Goal: Navigation & Orientation: Find specific page/section

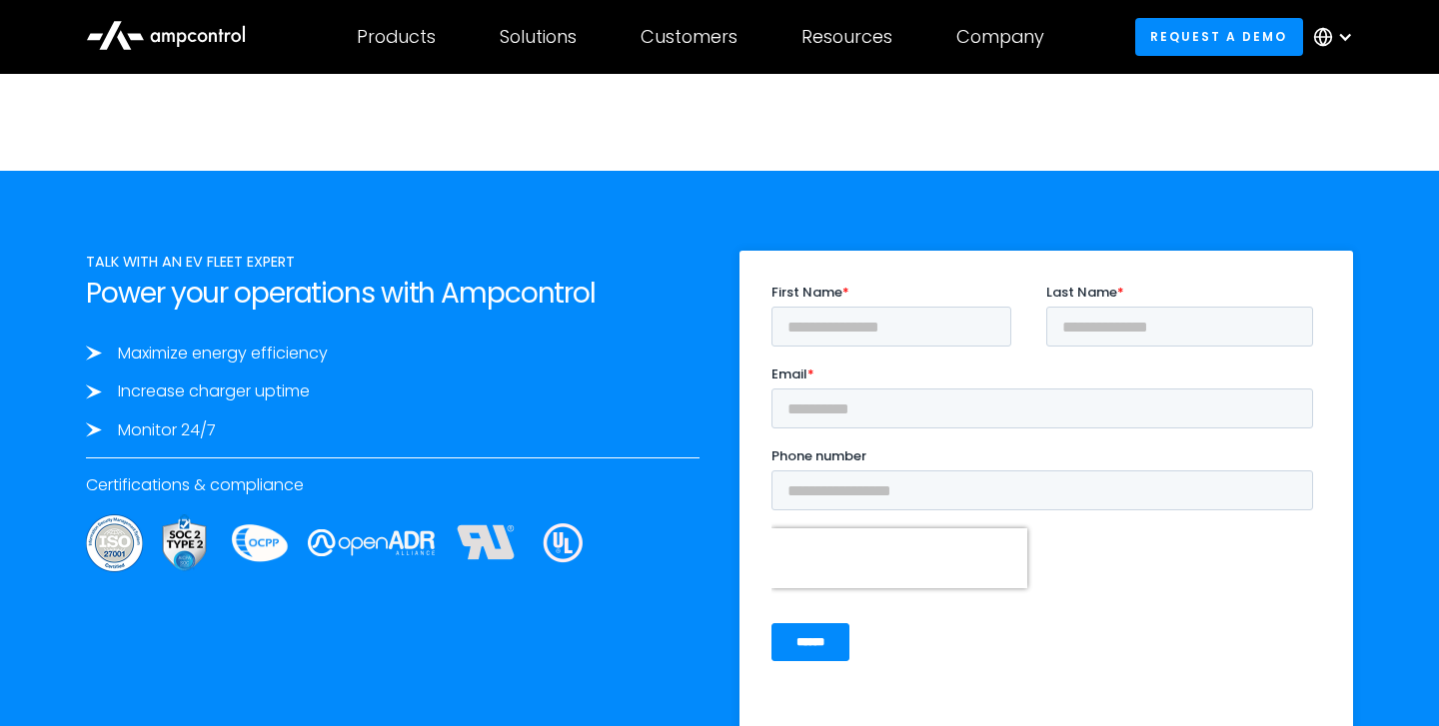
scroll to position [7432, 0]
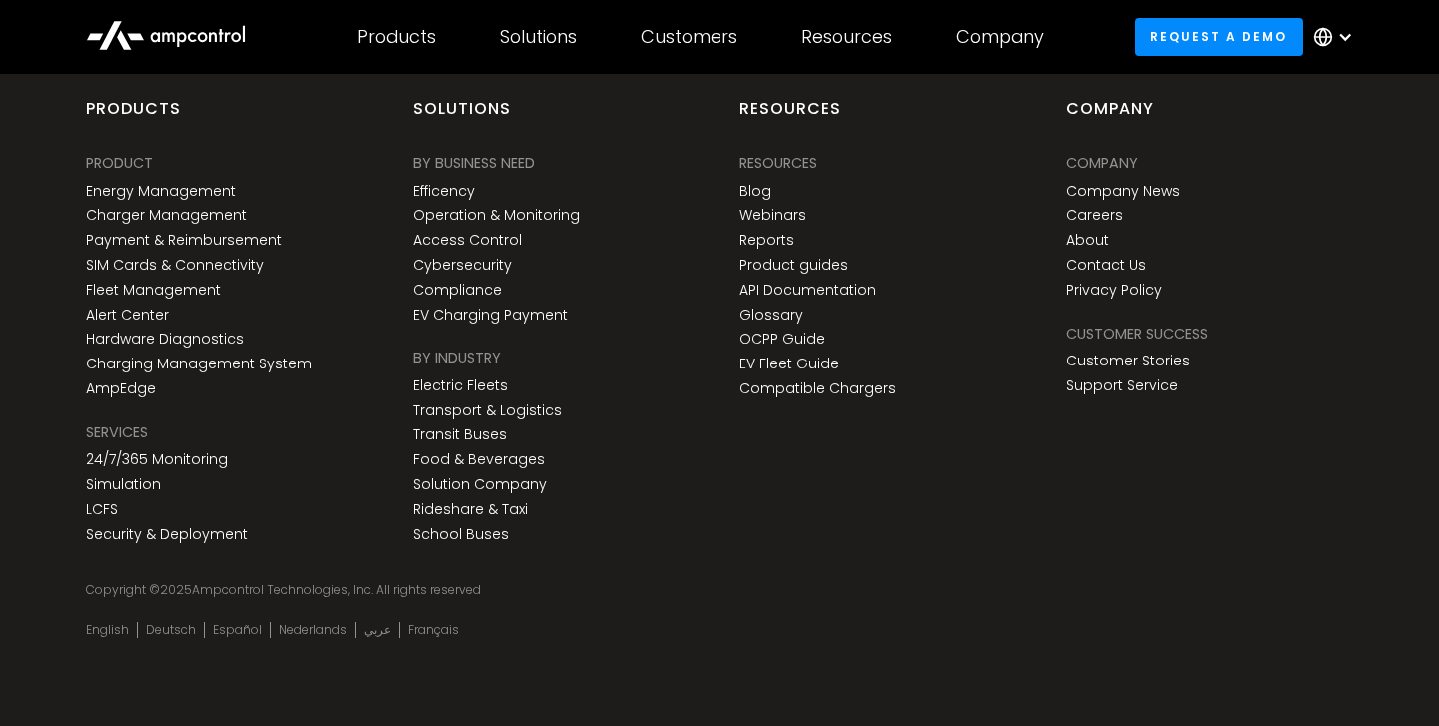
click at [1109, 205] on div "Company Company Company News Careers About Contact Us Privacy Policy" at bounding box center [1123, 229] width 114 height 154
click at [1100, 216] on link "Careers" at bounding box center [1094, 215] width 57 height 17
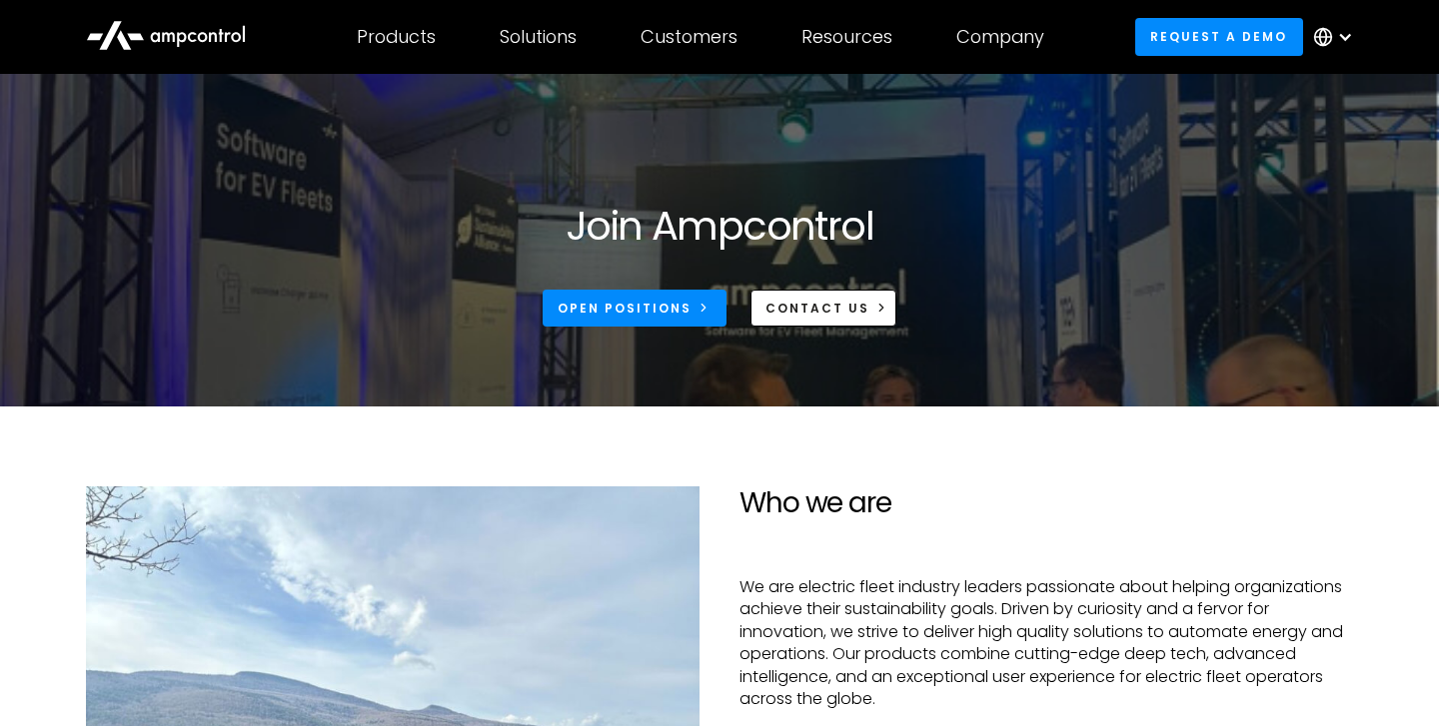
click at [694, 329] on div "Join Ampcontrol Open Positions CONTACT US" at bounding box center [719, 284] width 1306 height 165
click at [690, 317] on link "Open Positions" at bounding box center [635, 308] width 184 height 37
